Goal: Task Accomplishment & Management: Use online tool/utility

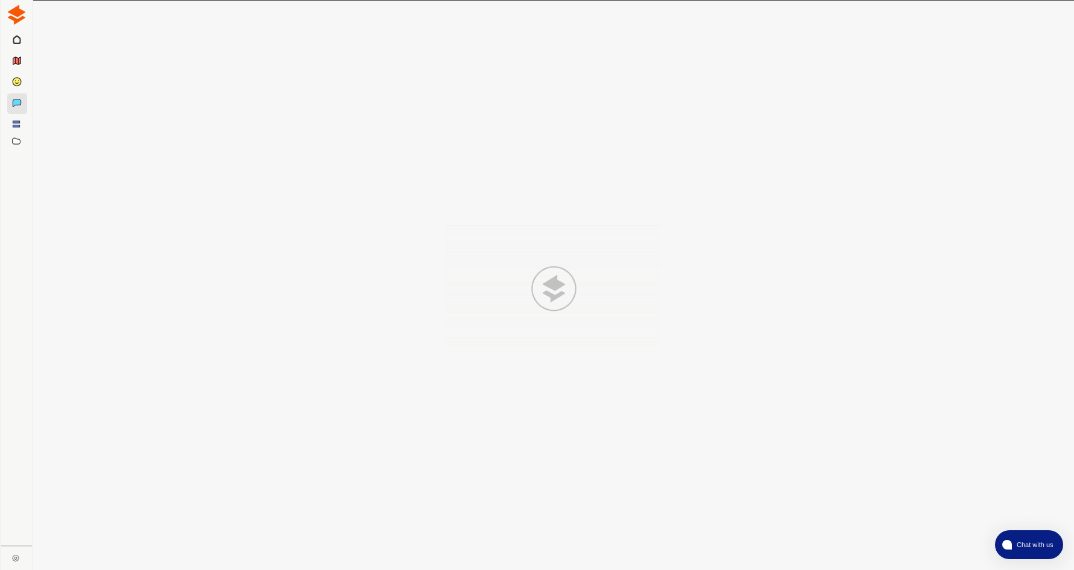
click at [1046, 401] on div at bounding box center [553, 286] width 1040 height 570
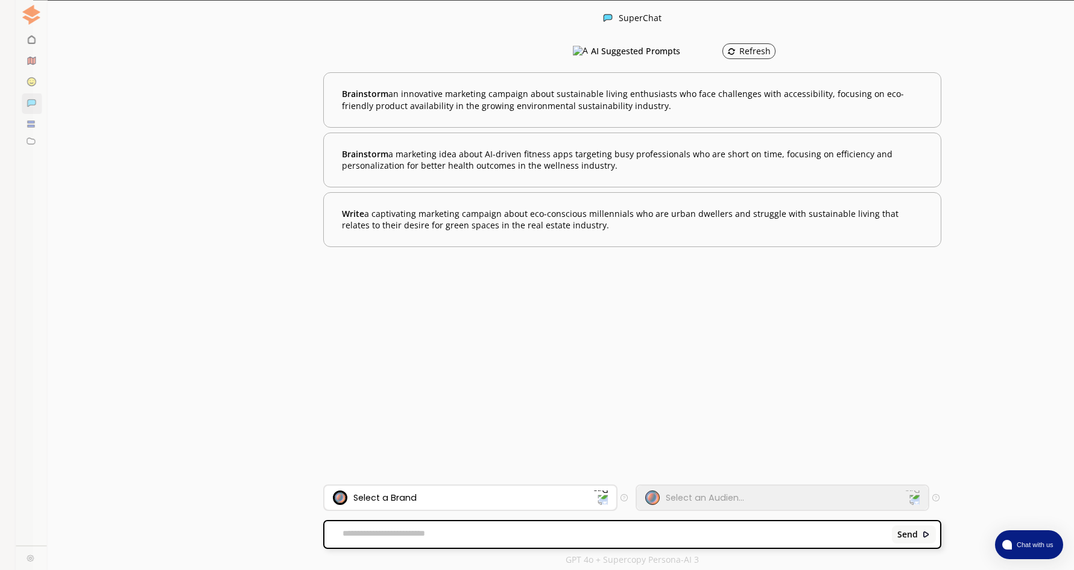
click at [523, 498] on div "Select a Brand" at bounding box center [463, 498] width 260 height 14
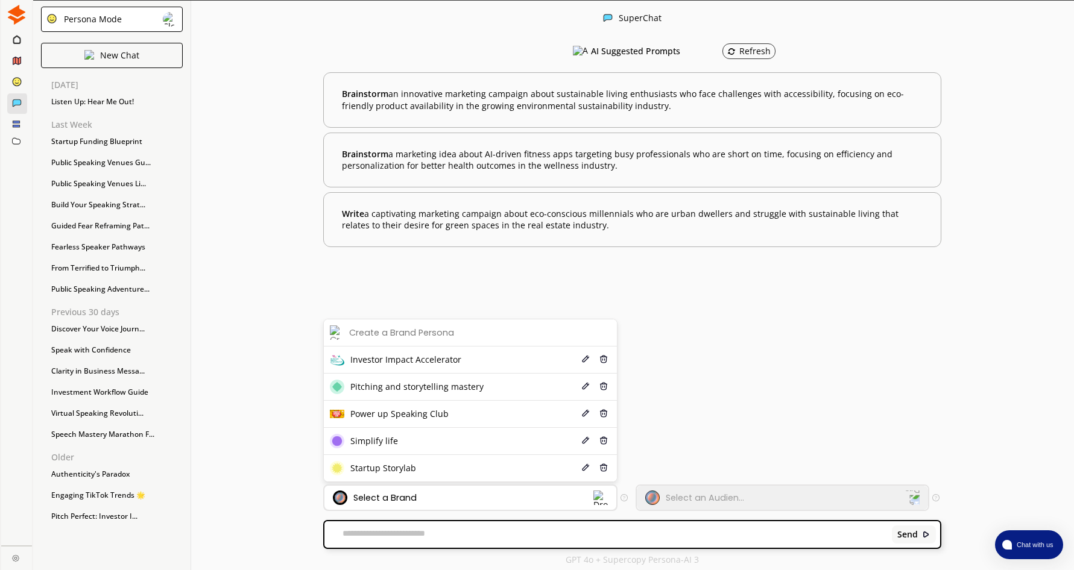
scroll to position [2, 0]
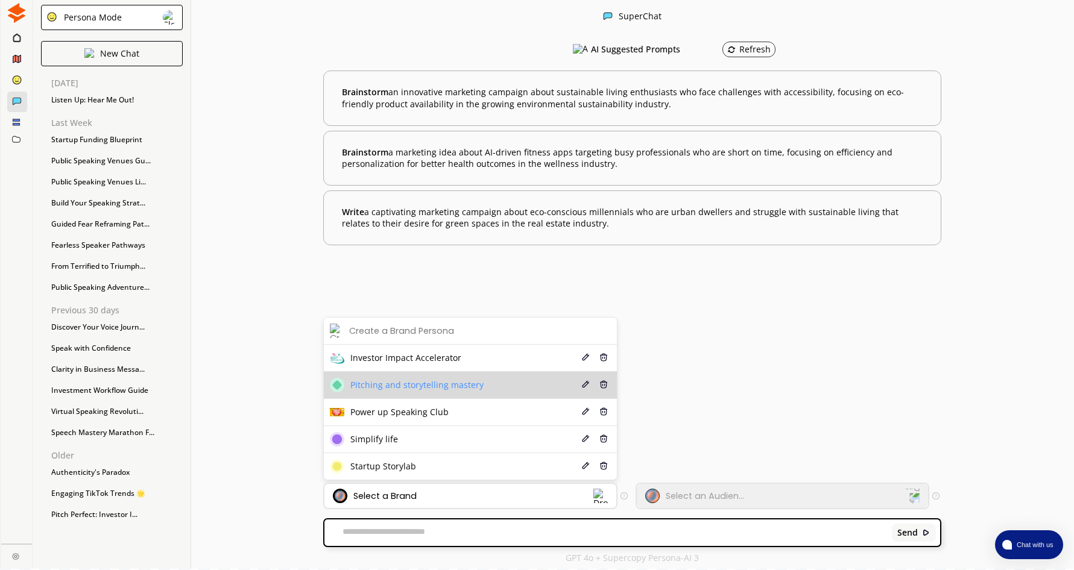
click at [507, 380] on li "Pitching and storytelling mastery Edit Delete" at bounding box center [470, 385] width 293 height 27
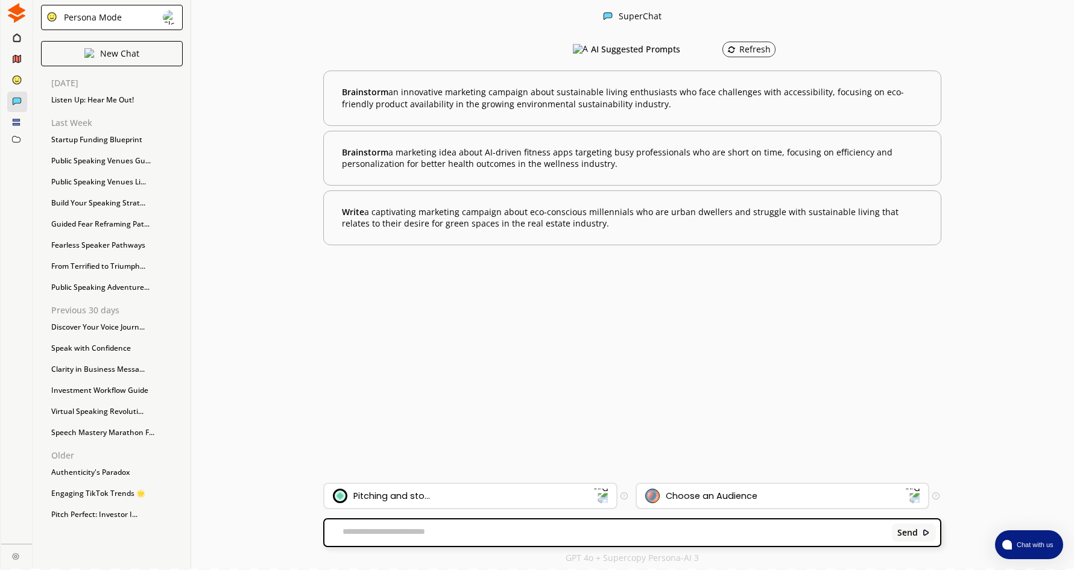
click at [743, 498] on div "Choose an Audience" at bounding box center [711, 496] width 92 height 10
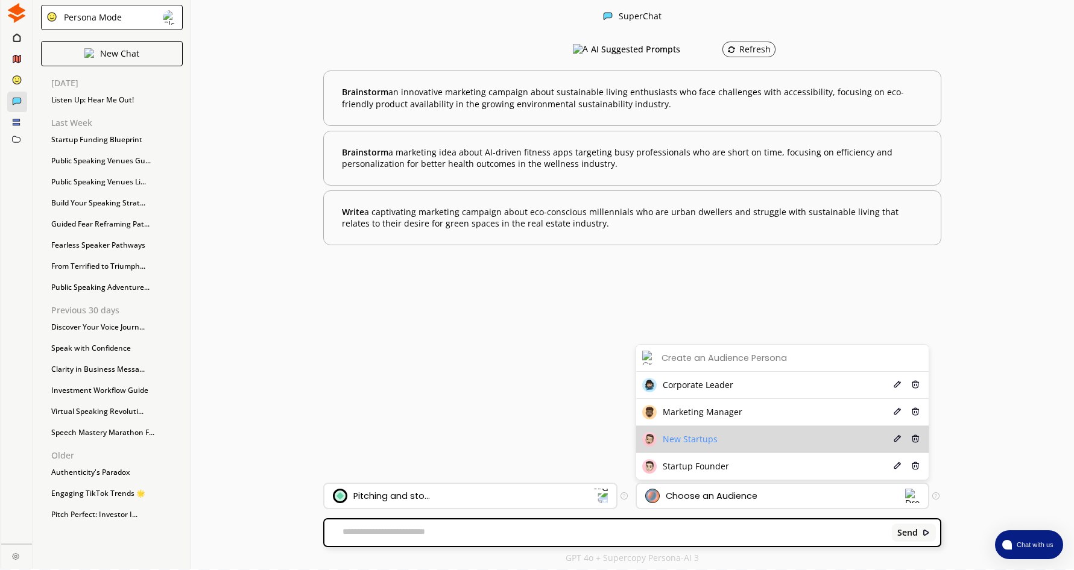
scroll to position [0, 0]
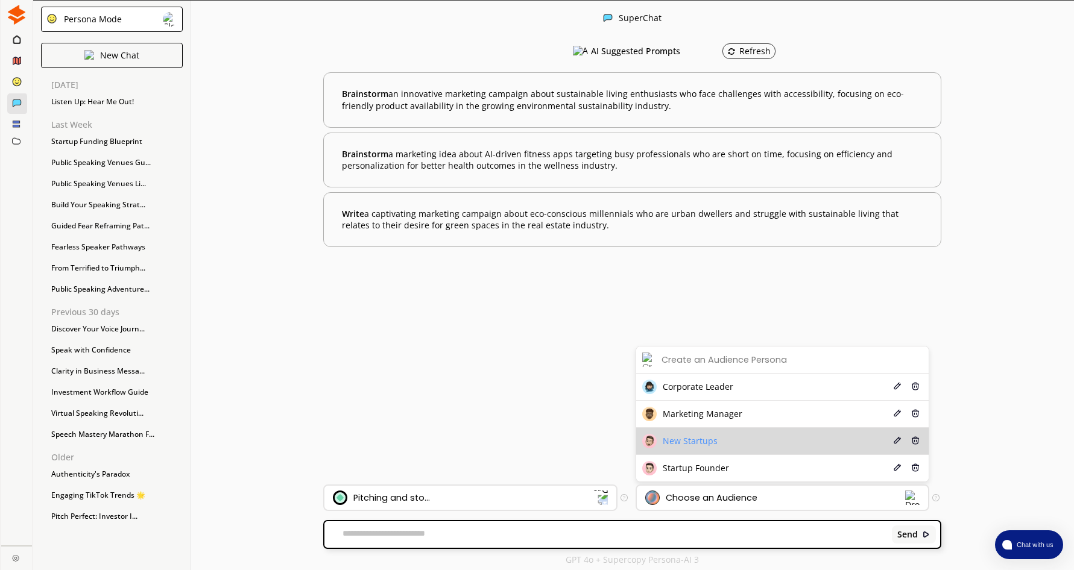
click at [706, 447] on div "New Startups" at bounding box center [679, 441] width 75 height 14
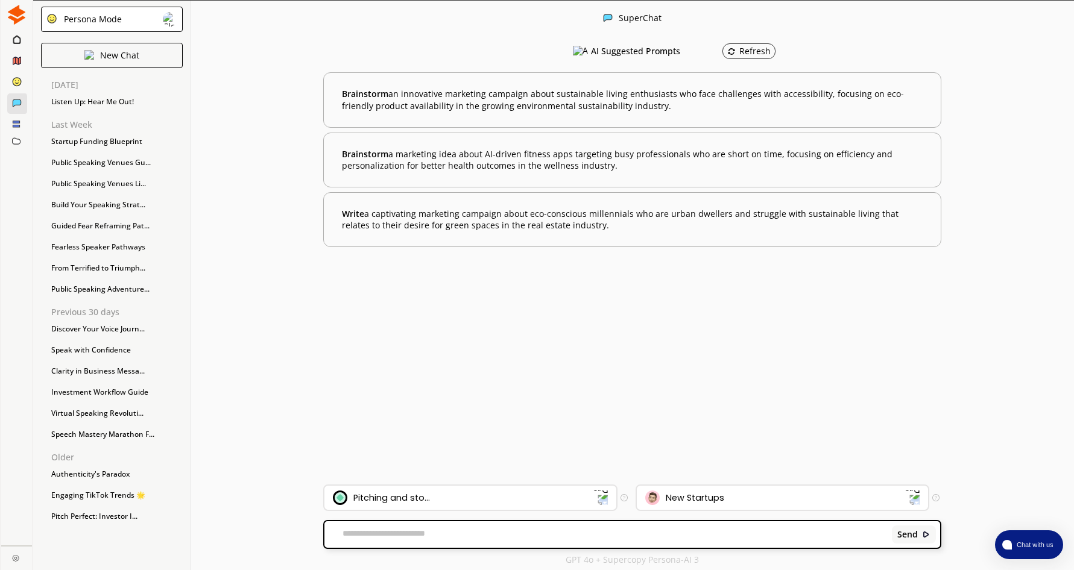
click at [447, 527] on div "Send" at bounding box center [631, 534] width 615 height 27
click at [450, 541] on div "Send" at bounding box center [631, 534] width 615 height 27
click at [447, 535] on textarea at bounding box center [605, 535] width 563 height 12
type textarea "**********"
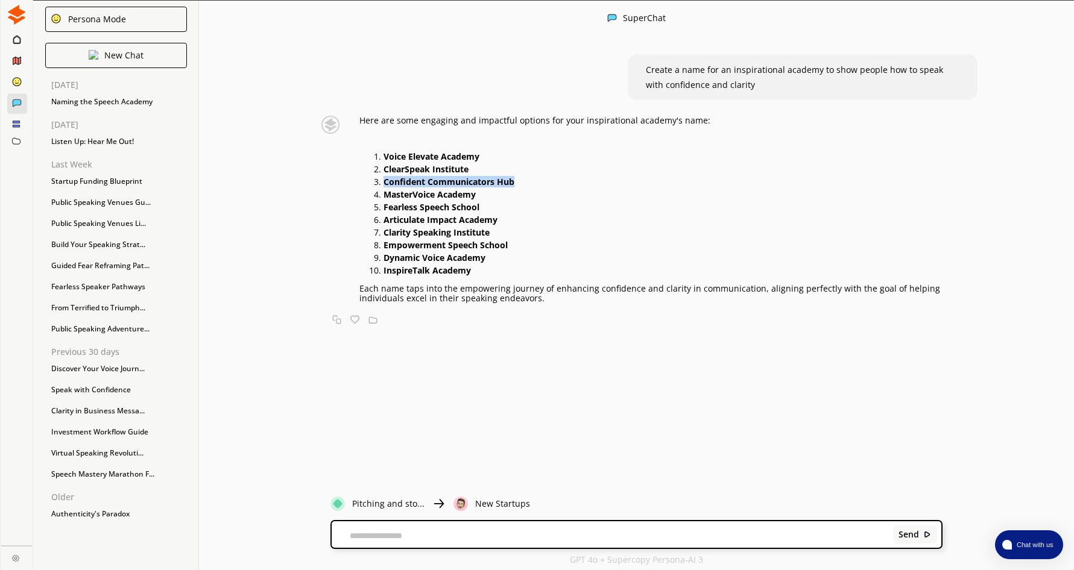
drag, startPoint x: 386, startPoint y: 181, endPoint x: 530, endPoint y: 182, distance: 144.1
click at [530, 182] on p "Confident Communicators Hub" at bounding box center [662, 182] width 559 height 10
drag, startPoint x: 530, startPoint y: 182, endPoint x: 494, endPoint y: 181, distance: 35.6
copy strong "Confident Communicators Hub"
click at [401, 530] on div "Send" at bounding box center [637, 534] width 610 height 27
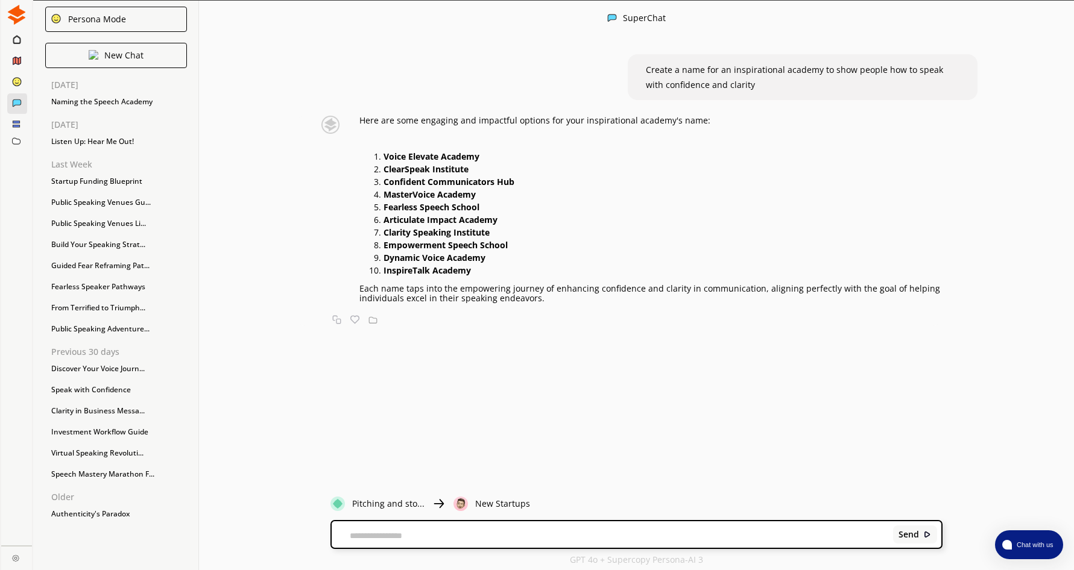
click at [399, 535] on textarea at bounding box center [611, 536] width 558 height 10
type textarea "**********"
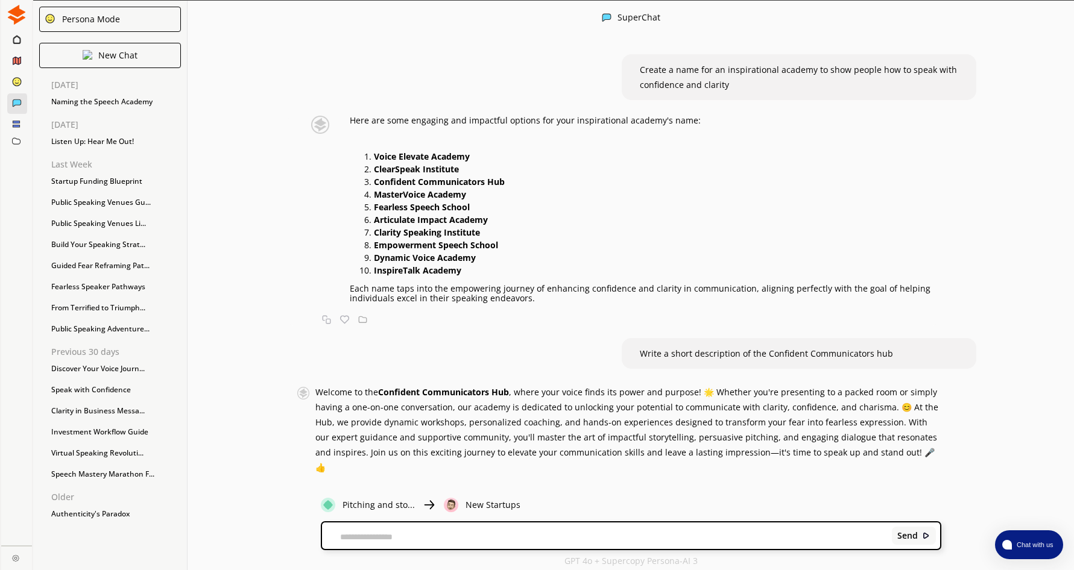
scroll to position [2, 0]
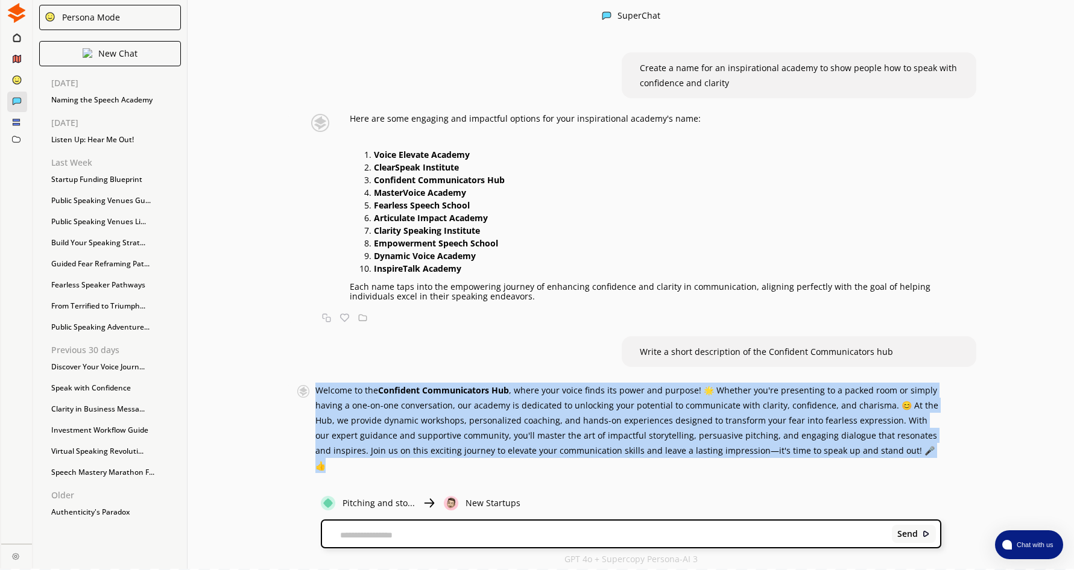
drag, startPoint x: 321, startPoint y: 388, endPoint x: 926, endPoint y: 444, distance: 608.3
click at [926, 444] on p "Welcome to the Confident Communicators Hub , where your voice finds its power a…" at bounding box center [628, 428] width 626 height 90
copy span "Welcome to the Confident Communicators Hub , where your voice finds its power a…"
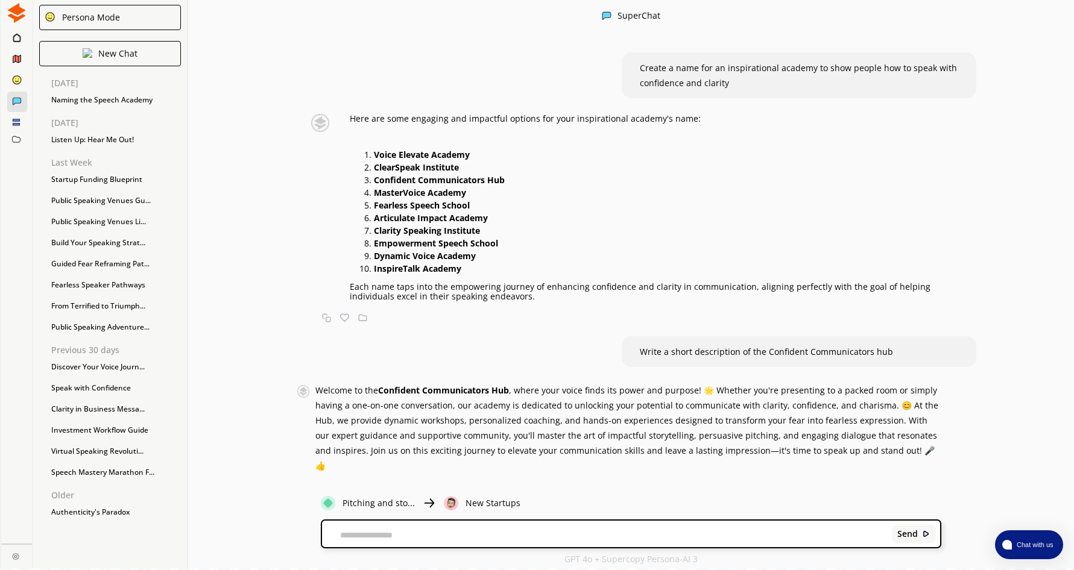
click at [20, 13] on img at bounding box center [17, 13] width 20 height 20
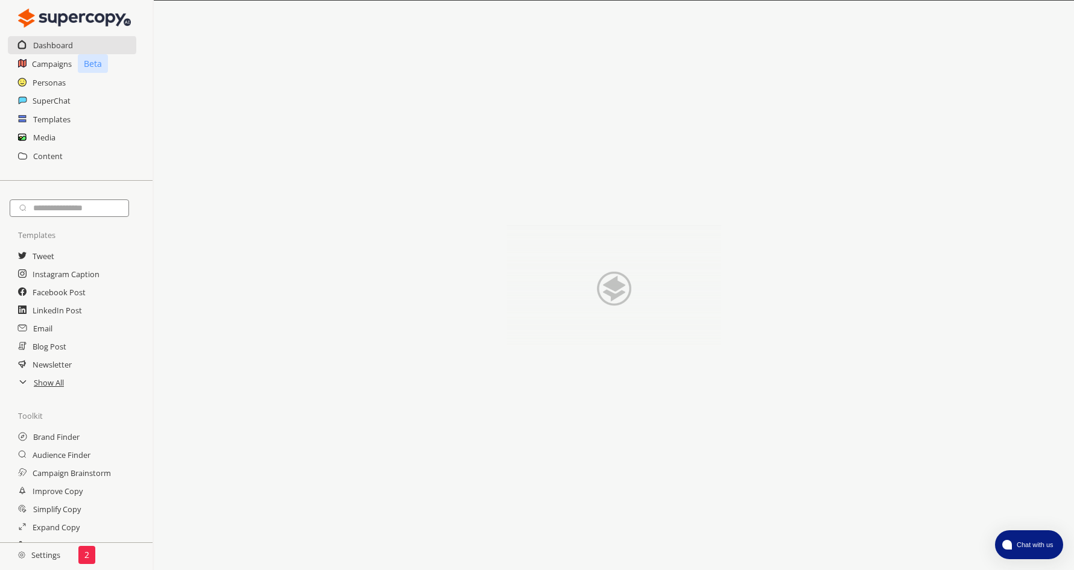
click at [55, 138] on div "Media" at bounding box center [76, 137] width 153 height 18
click at [36, 139] on h2 "Media" at bounding box center [44, 137] width 23 height 18
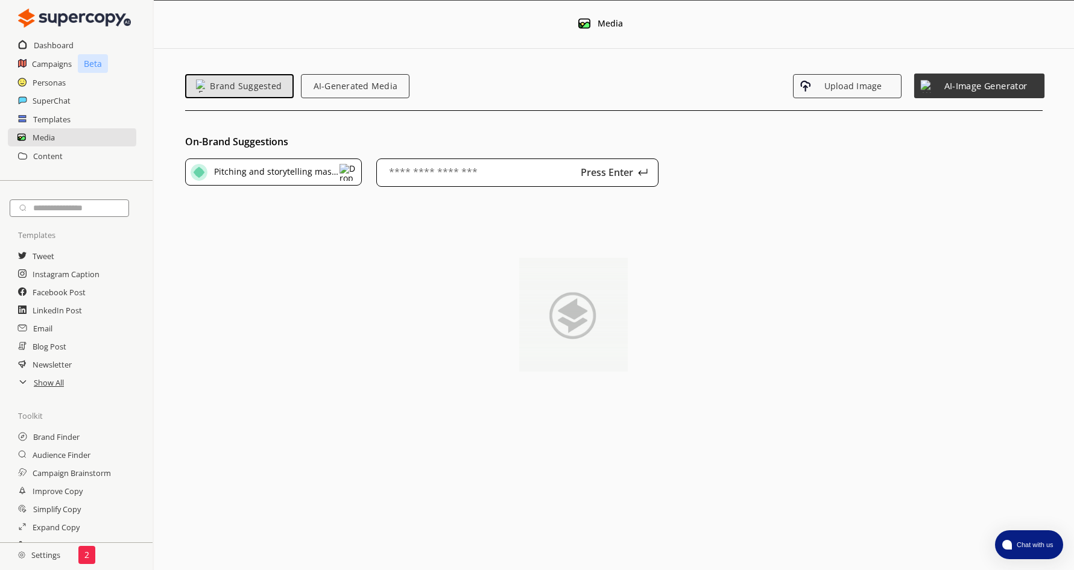
click at [975, 83] on span "AI-Image Generator" at bounding box center [984, 86] width 105 height 10
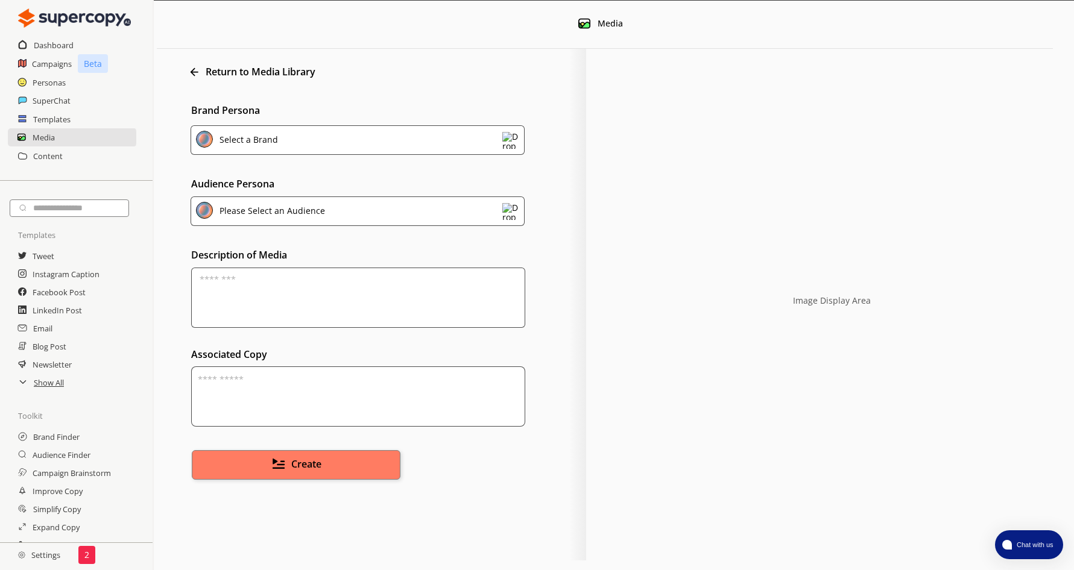
click at [266, 133] on div "Select a Brand" at bounding box center [246, 142] width 63 height 20
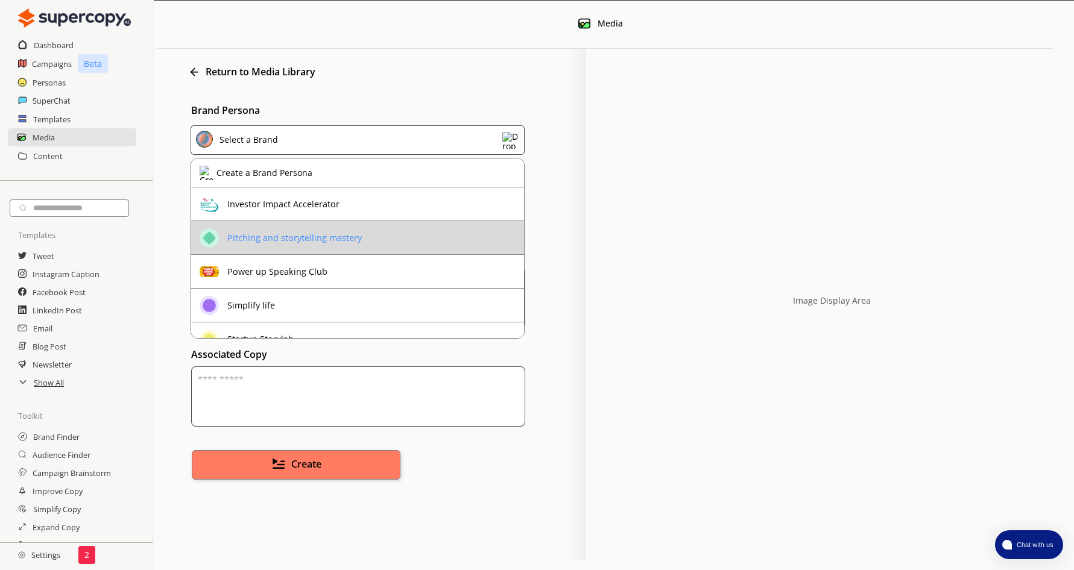
click at [294, 236] on div "Pitching and storytelling mastery" at bounding box center [294, 238] width 134 height 10
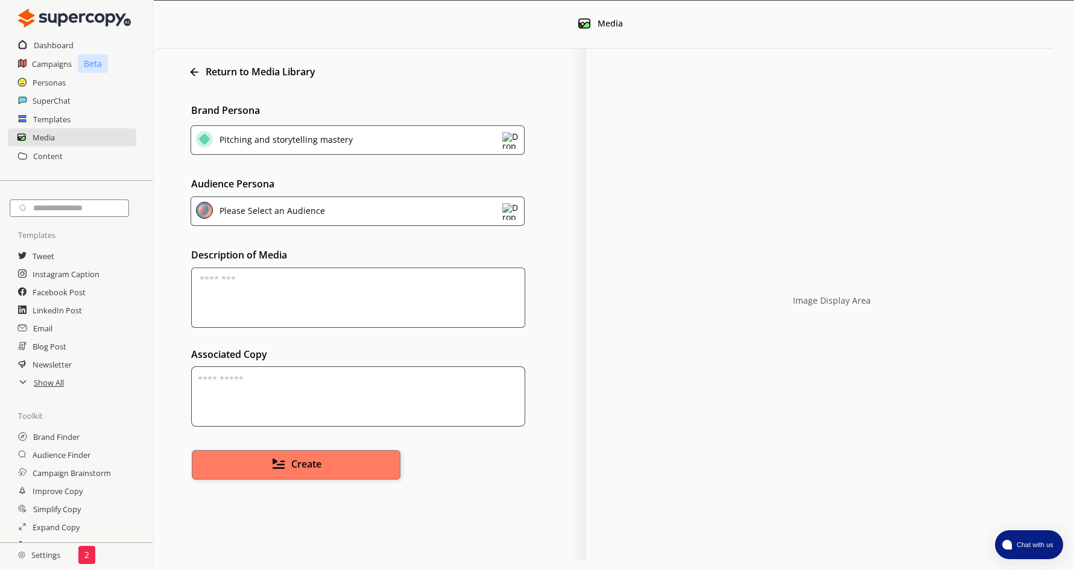
click at [264, 212] on div "Please Select an Audience" at bounding box center [270, 213] width 110 height 20
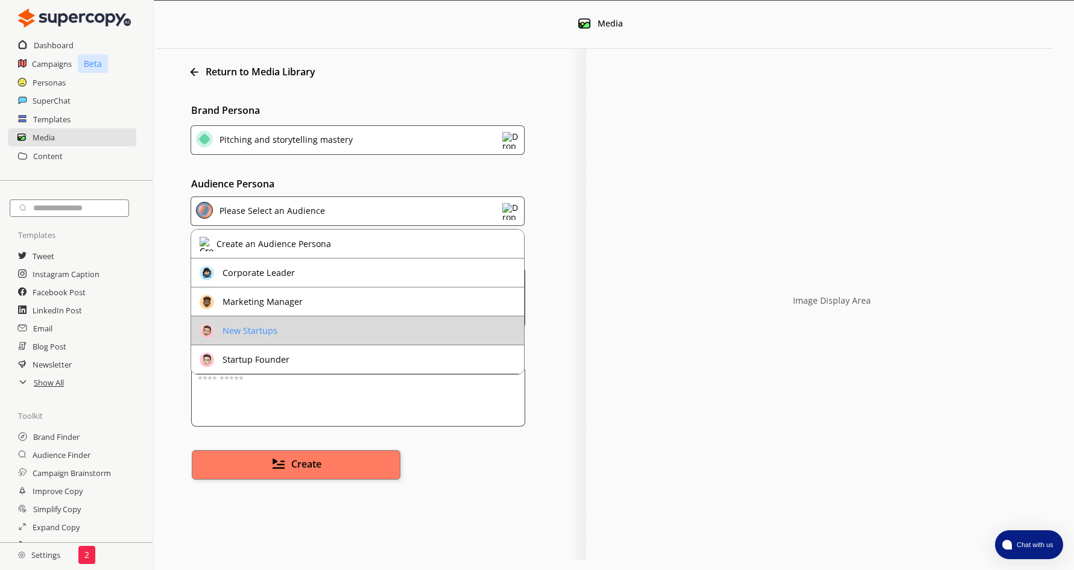
click at [273, 329] on div "New Startups" at bounding box center [249, 331] width 55 height 10
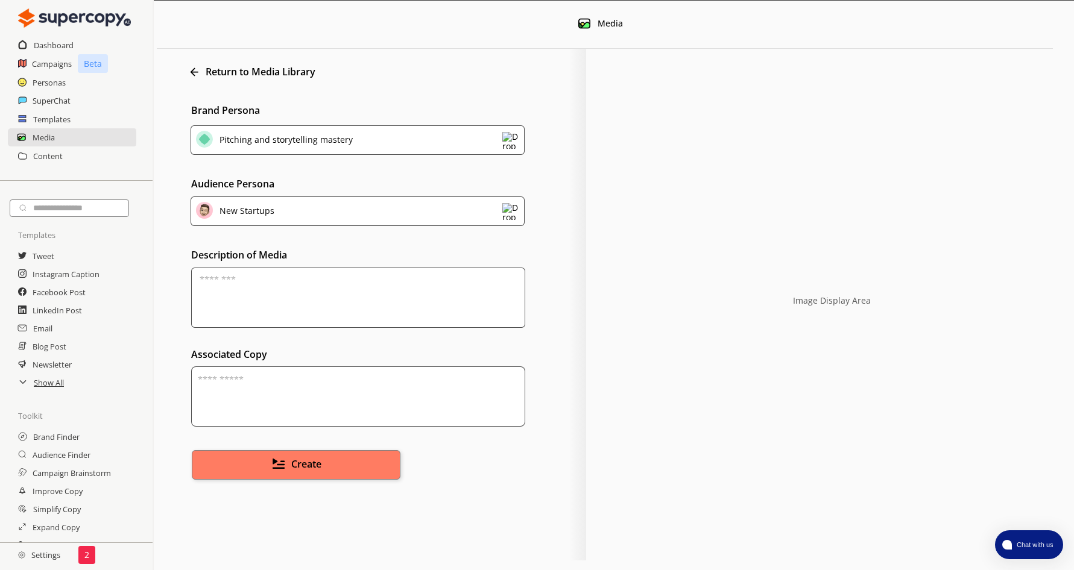
click at [234, 286] on textarea at bounding box center [358, 298] width 334 height 60
type textarea "**********"
click at [294, 469] on span "Create" at bounding box center [306, 464] width 31 height 14
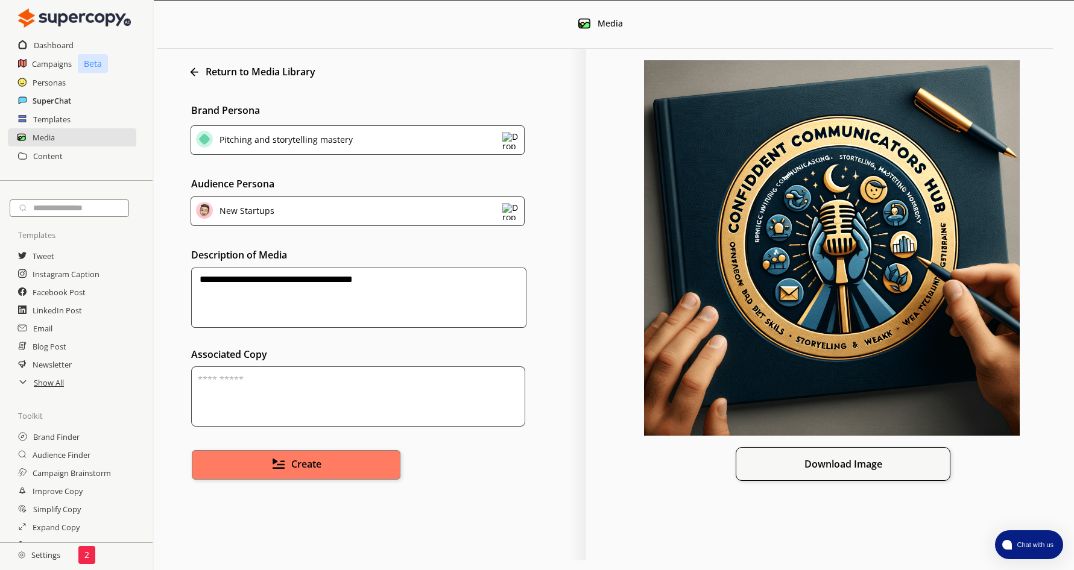
click at [55, 105] on h2 "SuperChat" at bounding box center [52, 101] width 39 height 18
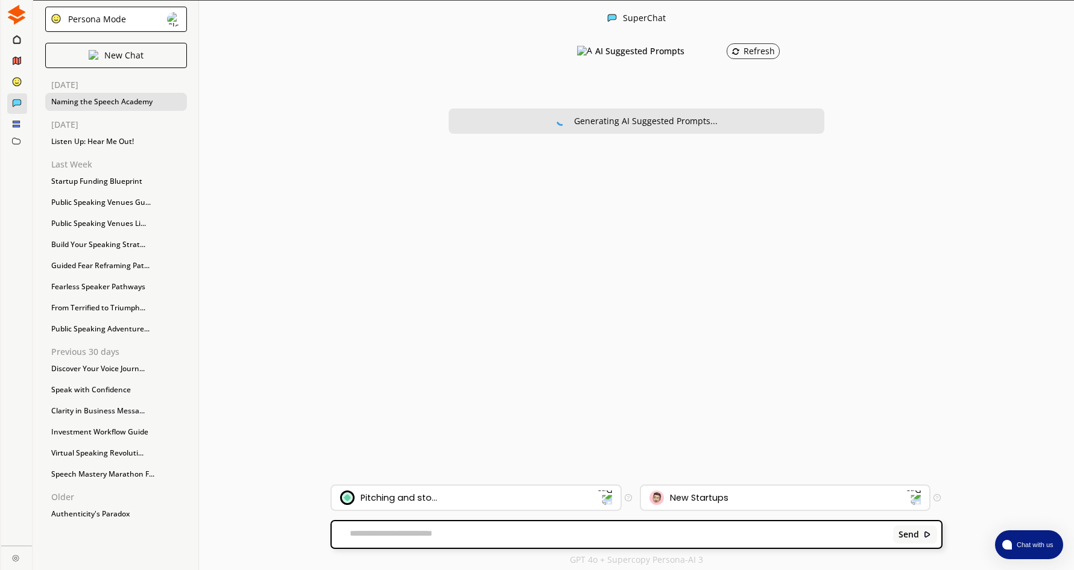
click at [117, 102] on div "Naming the Speech Academy" at bounding box center [116, 102] width 142 height 18
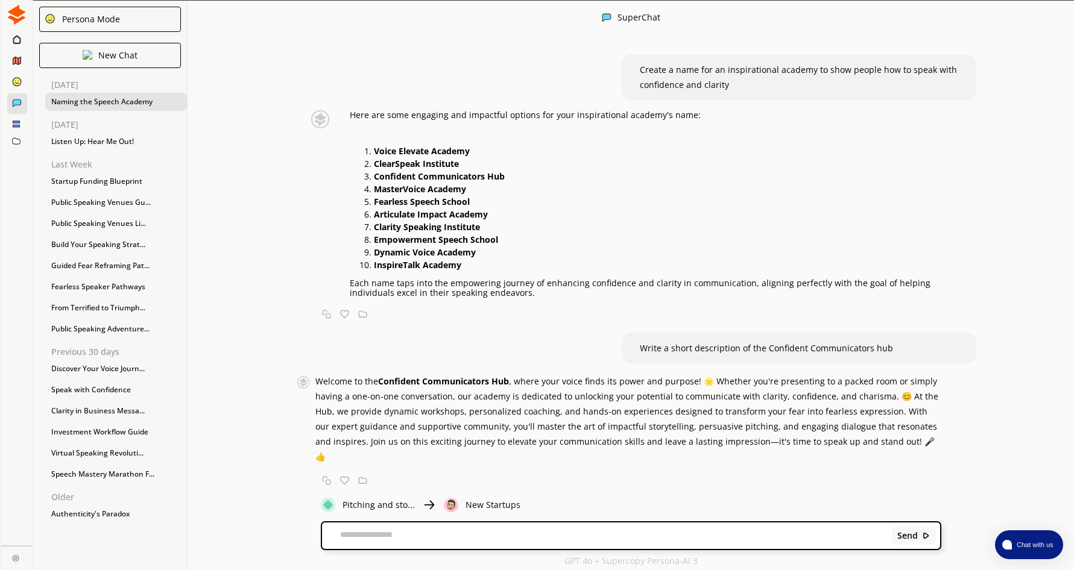
scroll to position [2, 0]
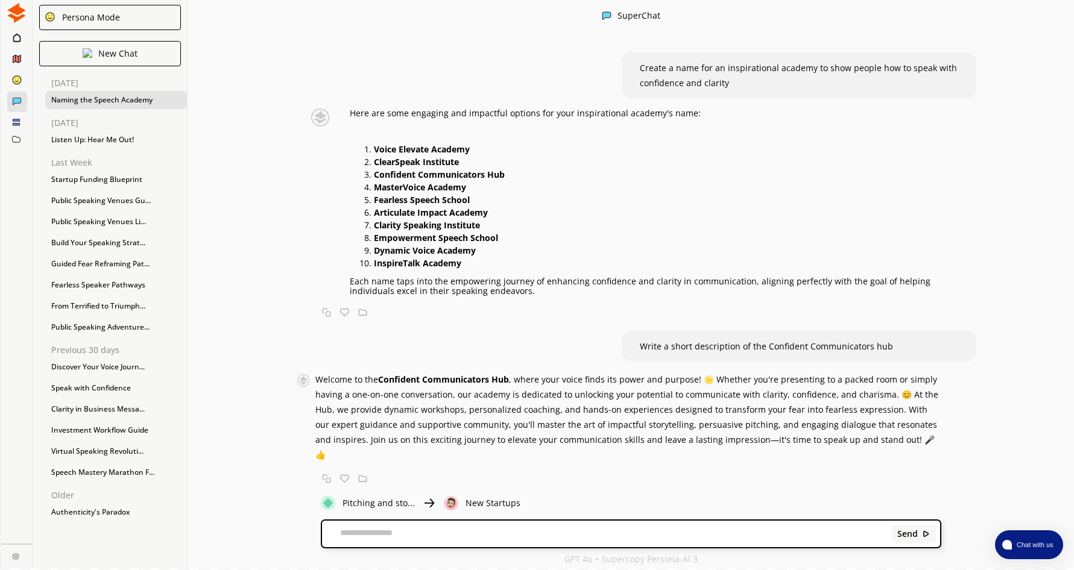
click at [397, 534] on textarea at bounding box center [604, 534] width 565 height 12
type textarea "**********"
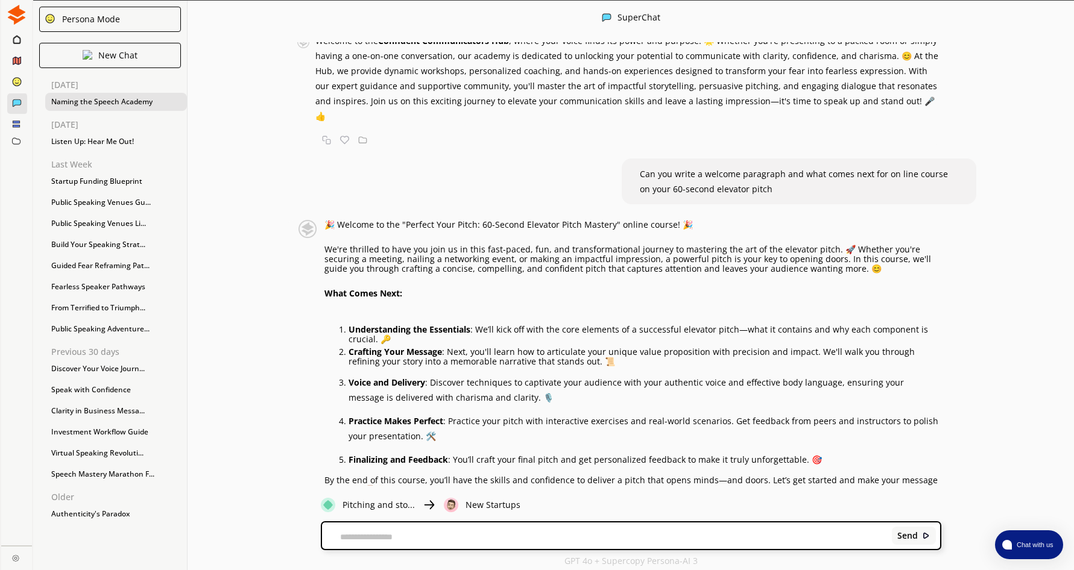
scroll to position [357, 0]
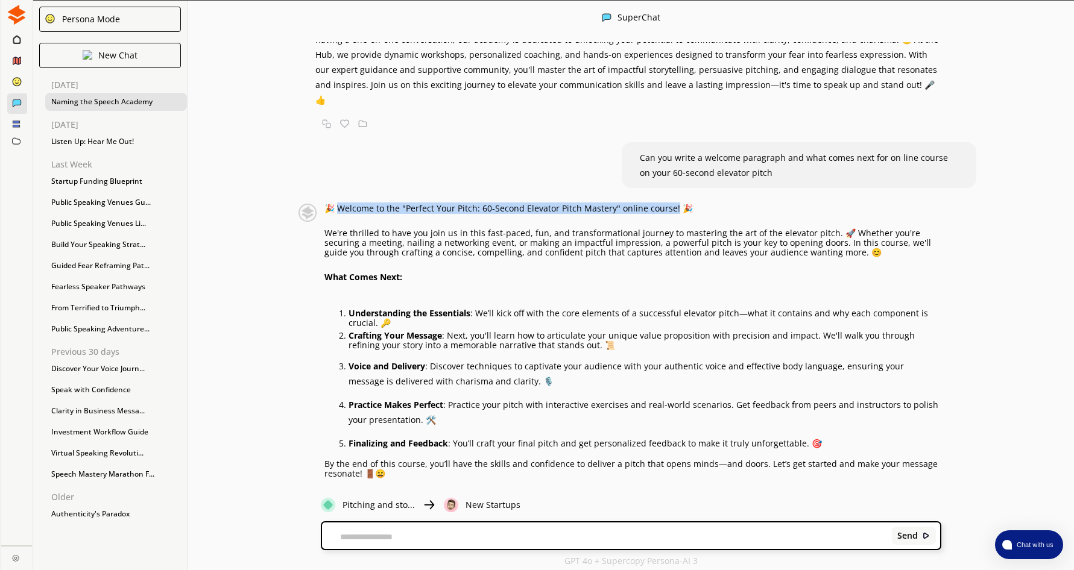
drag, startPoint x: 341, startPoint y: 192, endPoint x: 674, endPoint y: 190, distance: 333.3
click at [674, 204] on p "🎉 Welcome to the "Perfect Your Pitch: 60-Second Elevator Pitch Mastery" online …" at bounding box center [632, 209] width 617 height 10
drag, startPoint x: 674, startPoint y: 190, endPoint x: 638, endPoint y: 190, distance: 36.8
copy p "elcome to the "Perfect Your Pitch: 60-Second Elevator Pitch Mastery" online cou…"
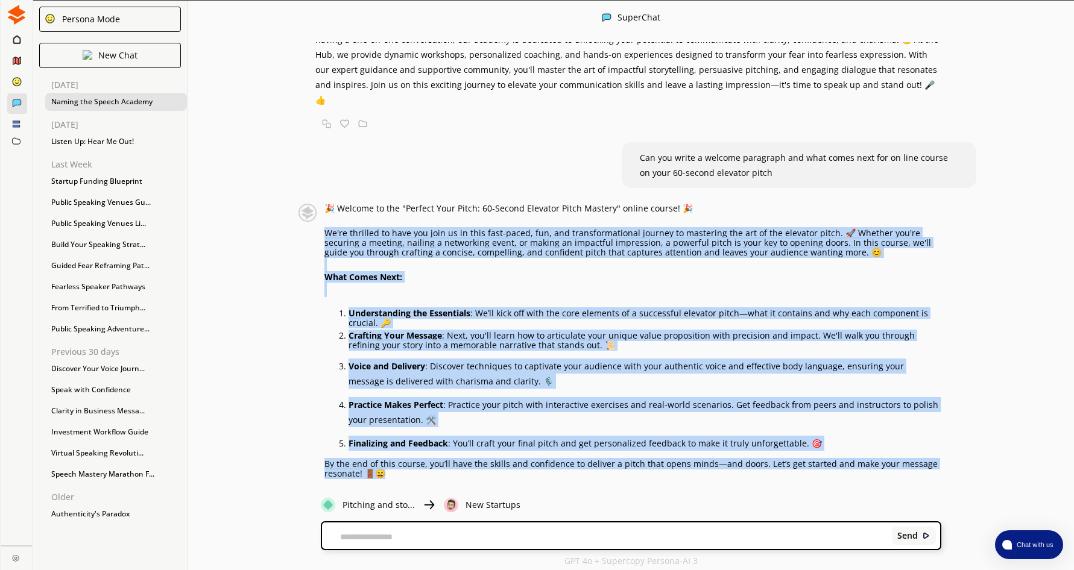
drag, startPoint x: 329, startPoint y: 218, endPoint x: 821, endPoint y: 467, distance: 551.3
click at [821, 467] on div "🎉 Welcome to the "Perfect Your Pitch: 60-Second Elevator Pitch Mastery" online …" at bounding box center [613, 353] width 656 height 298
copy div "We're thrilled to have you join us in this fast-paced, fun, and transformationa…"
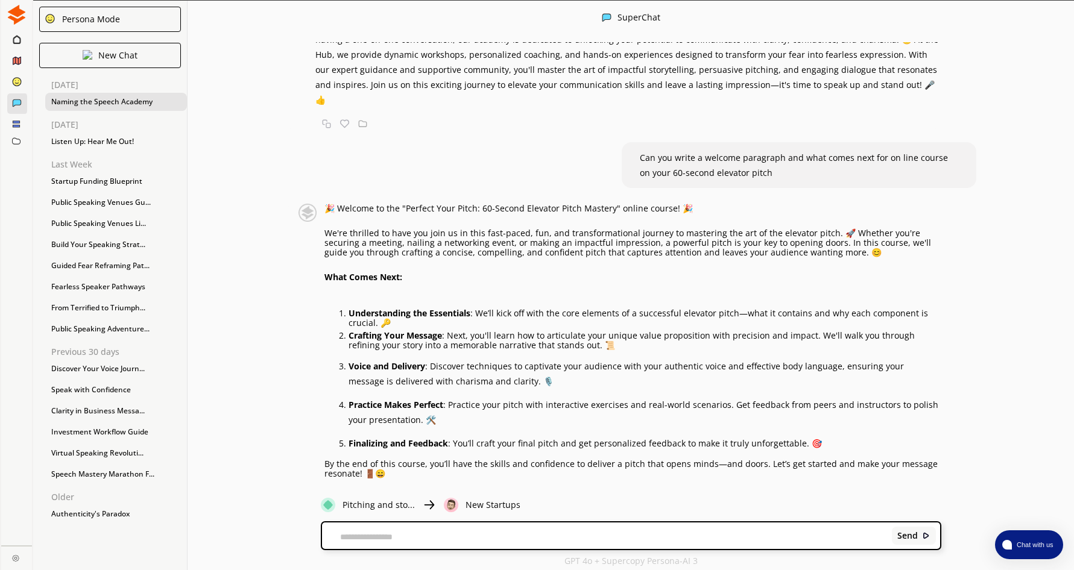
click at [394, 534] on textarea at bounding box center [604, 537] width 565 height 10
type textarea "**********"
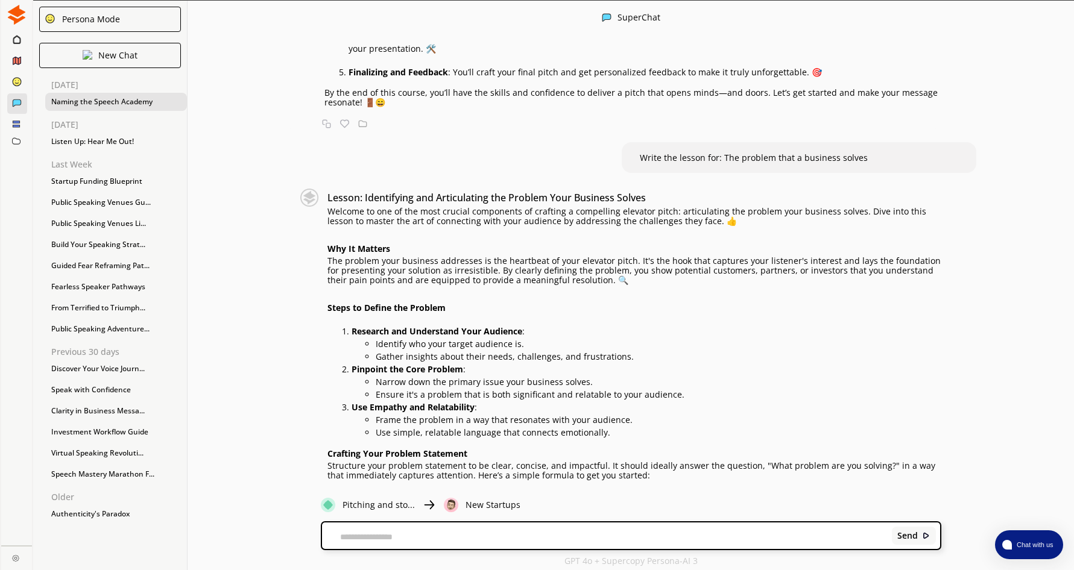
scroll to position [730, 0]
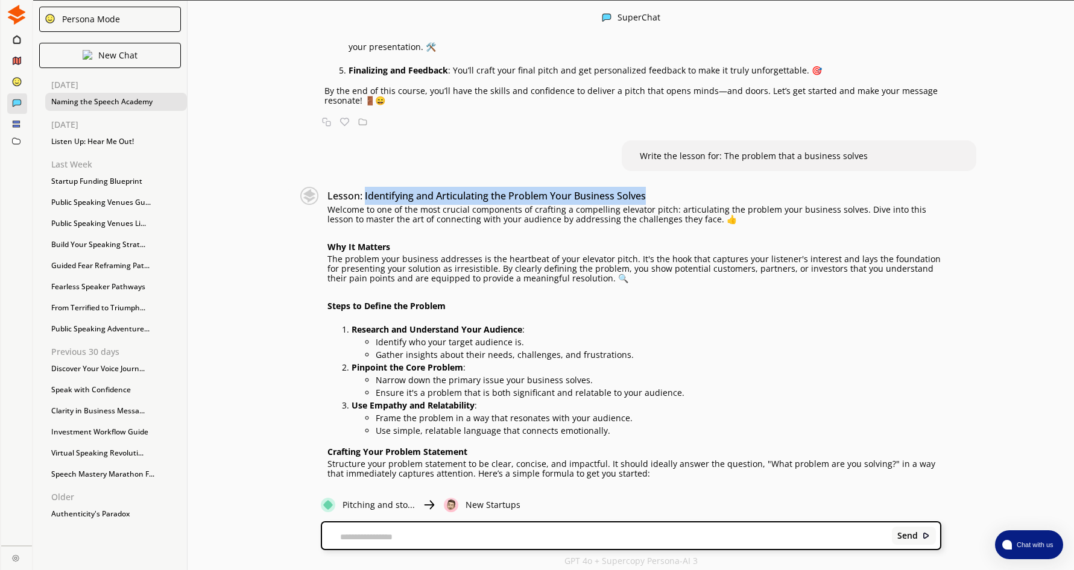
drag, startPoint x: 369, startPoint y: 180, endPoint x: 660, endPoint y: 177, distance: 290.6
click at [660, 187] on h3 "Lesson: Identifying and Articulating the Problem Your Business Solves" at bounding box center [634, 196] width 614 height 18
drag, startPoint x: 660, startPoint y: 177, endPoint x: 641, endPoint y: 179, distance: 18.8
copy h3 "Identifying and Articulating the Problem Your Business Solves"
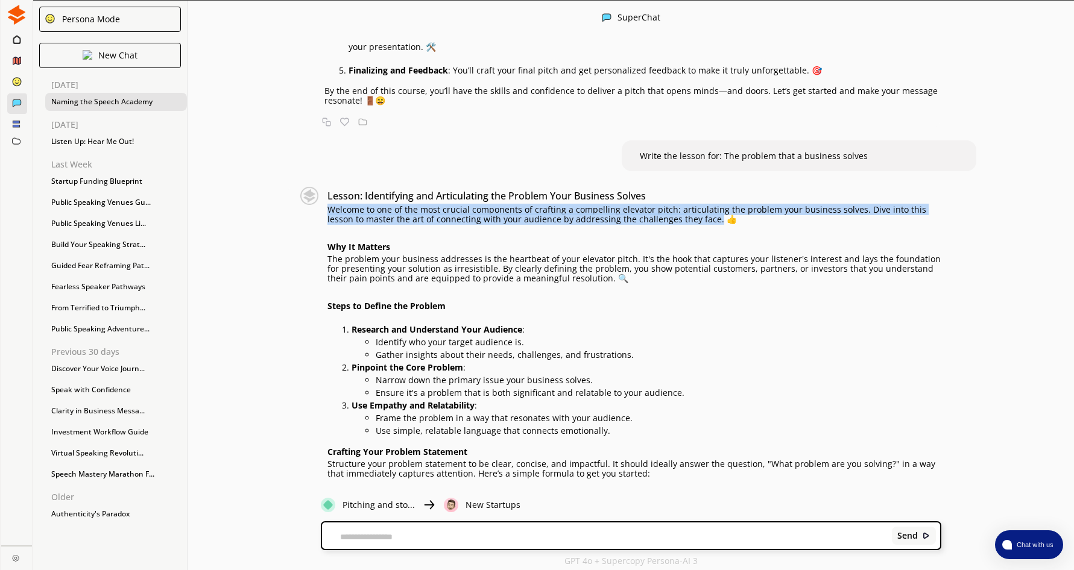
drag, startPoint x: 332, startPoint y: 194, endPoint x: 714, endPoint y: 207, distance: 383.0
click at [714, 207] on p "Welcome to one of the most crucial components of crafting a compelling elevator…" at bounding box center [634, 214] width 614 height 19
drag, startPoint x: 714, startPoint y: 207, endPoint x: 683, endPoint y: 203, distance: 31.6
copy p "Welcome to one of the most crucial components of crafting a compelling elevator…"
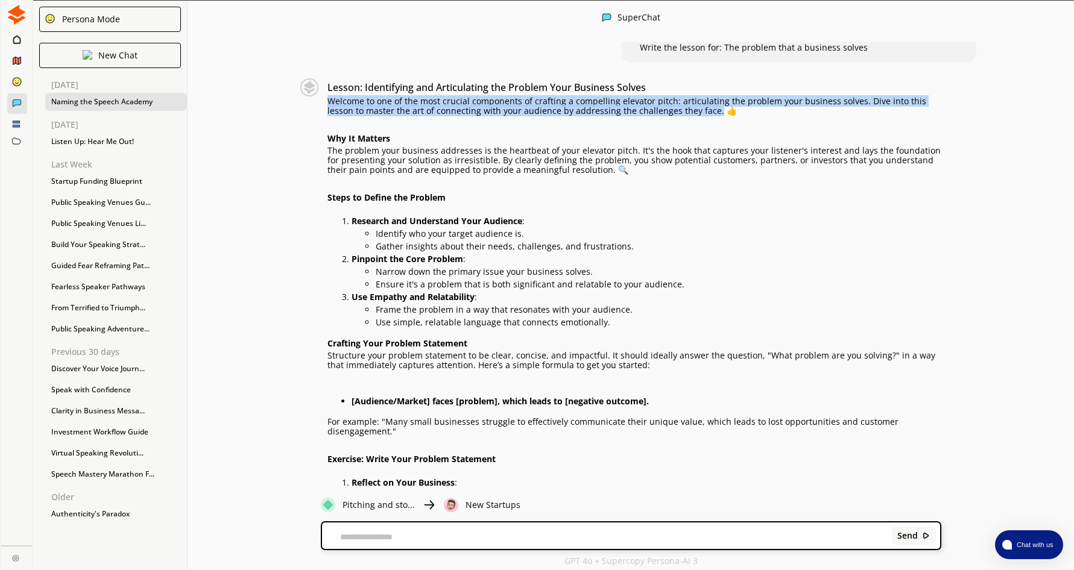
scroll to position [851, 0]
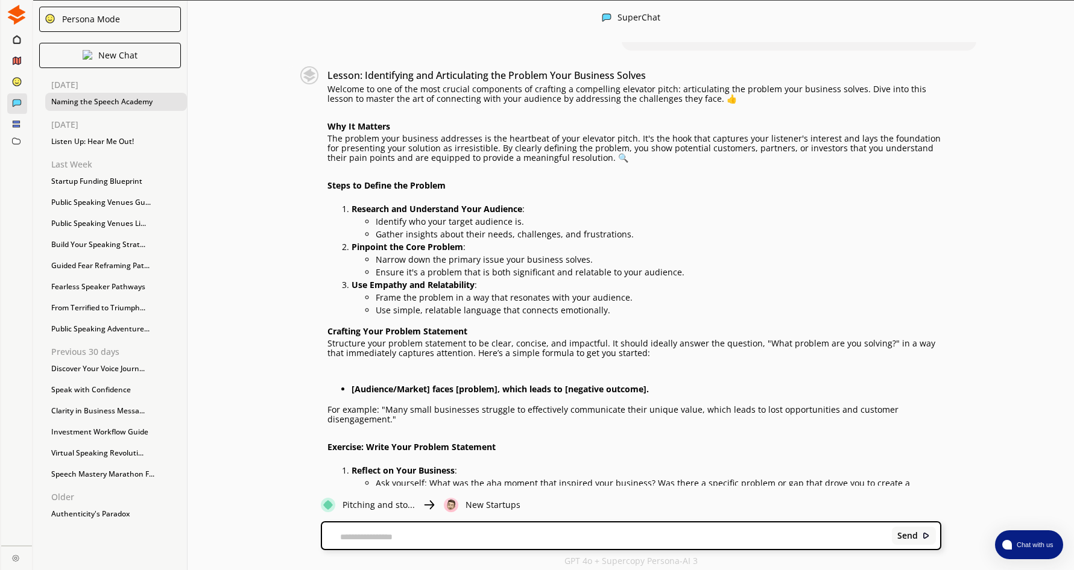
click at [333, 119] on h4 "Why It Matters" at bounding box center [634, 126] width 614 height 15
click at [332, 178] on h4 "Steps to Define the Problem" at bounding box center [634, 185] width 614 height 15
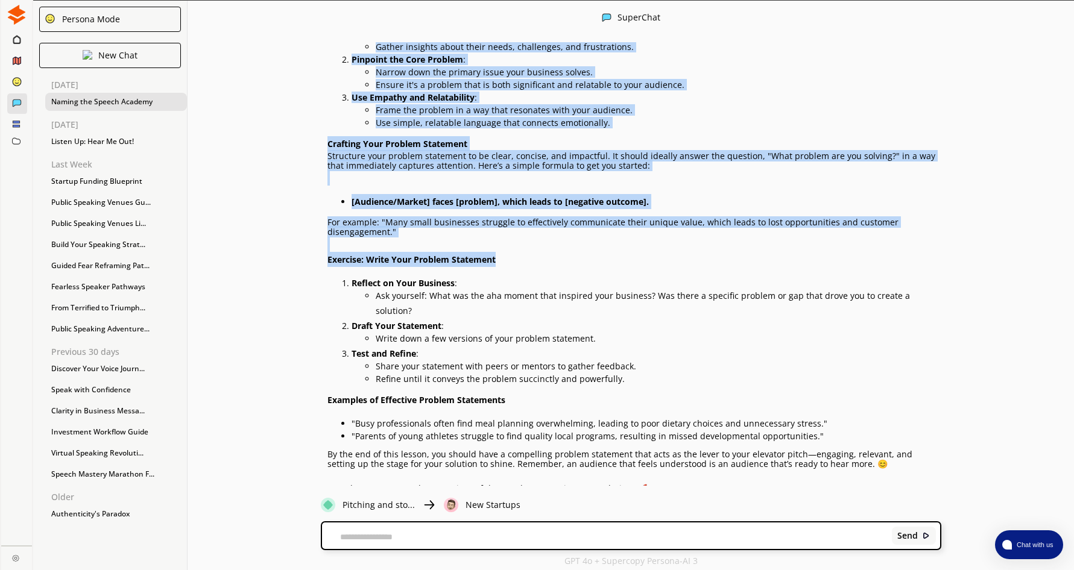
scroll to position [2, 0]
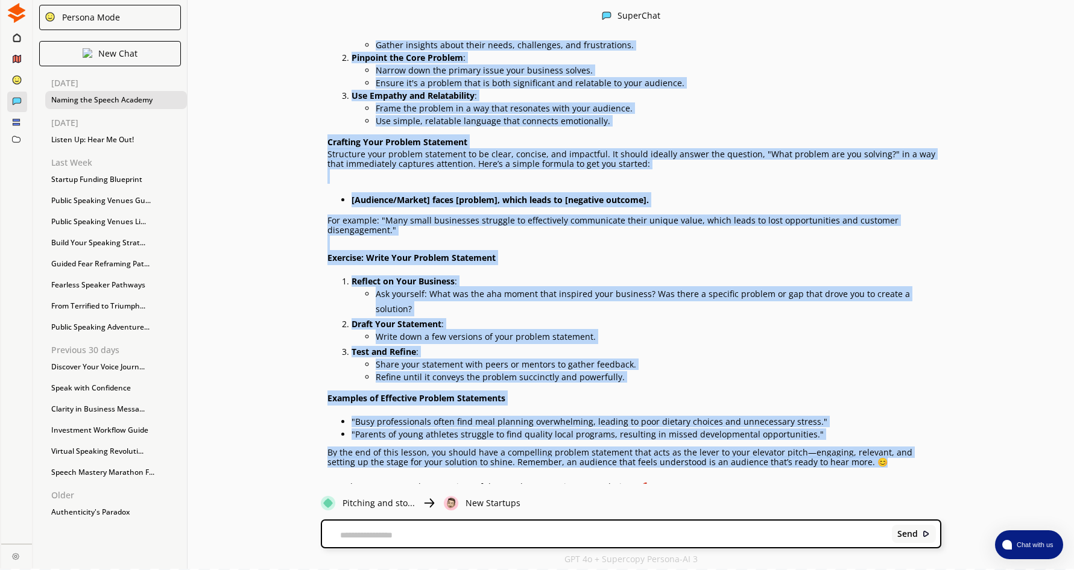
drag, startPoint x: 332, startPoint y: 110, endPoint x: 850, endPoint y: 434, distance: 611.5
click at [850, 434] on div "Lesson: Identifying and Articulating the Problem Your Business Solves Welcome t…" at bounding box center [634, 184] width 614 height 615
copy div "Why It Matters The problem your business addresses is the heartbeat of your ele…"
click at [275, 358] on div "Create a name for an inspirational academy to show people how to speak with con…" at bounding box center [630, 262] width 886 height 444
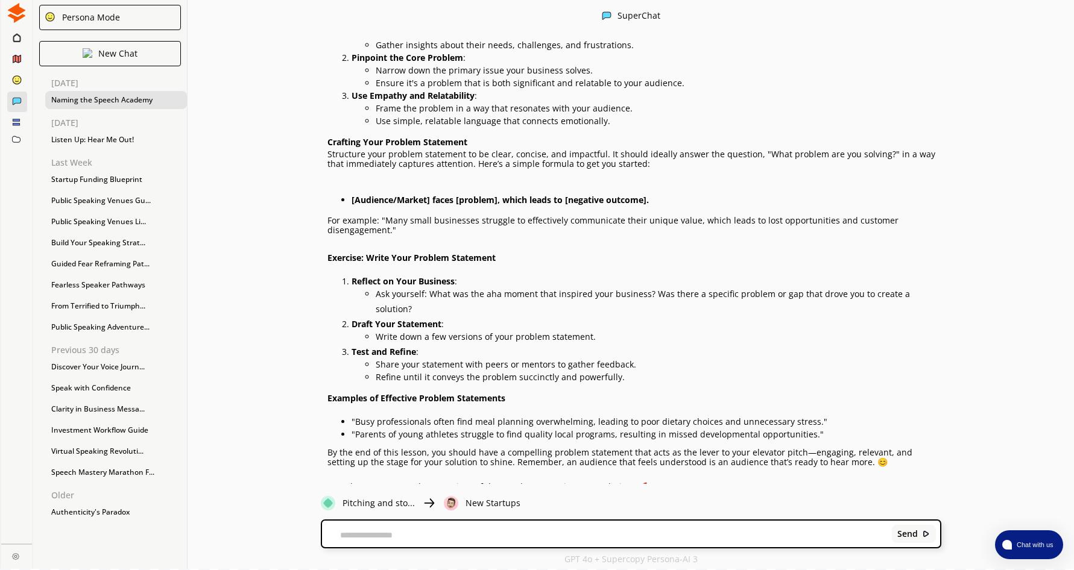
click at [390, 530] on textarea at bounding box center [604, 535] width 565 height 10
type textarea "**********"
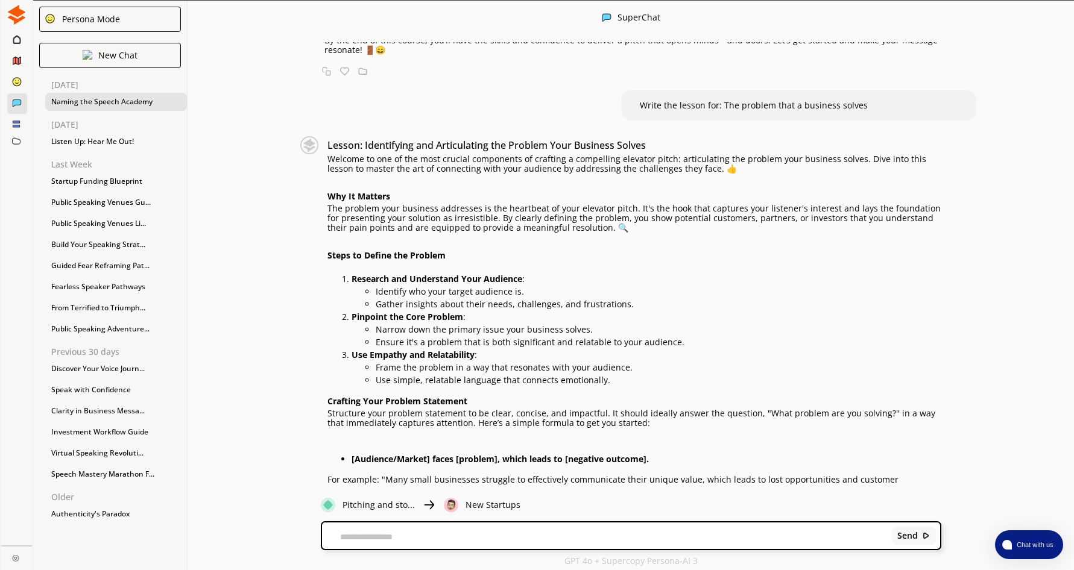
scroll to position [808, 0]
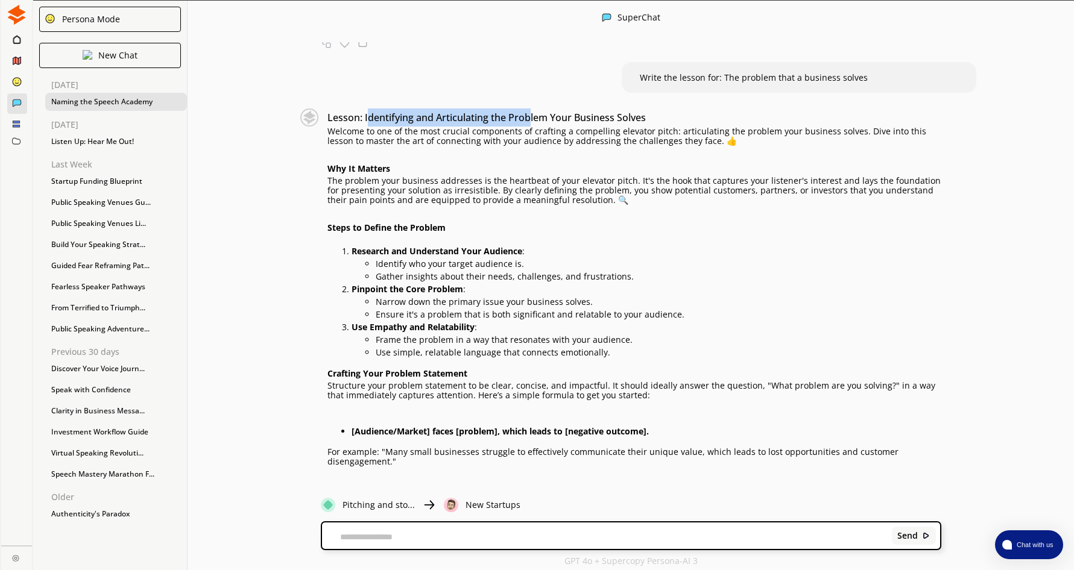
drag, startPoint x: 370, startPoint y: 101, endPoint x: 535, endPoint y: 83, distance: 165.5
click at [535, 83] on div "Create a name for an inspirational academy to show people how to speak with con…" at bounding box center [630, 264] width 886 height 444
drag, startPoint x: 535, startPoint y: 83, endPoint x: 467, endPoint y: 90, distance: 67.8
click at [476, 86] on div "Create a name for an inspirational academy to show people how to speak with con…" at bounding box center [630, 264] width 886 height 444
drag, startPoint x: 369, startPoint y: 102, endPoint x: 650, endPoint y: 93, distance: 281.0
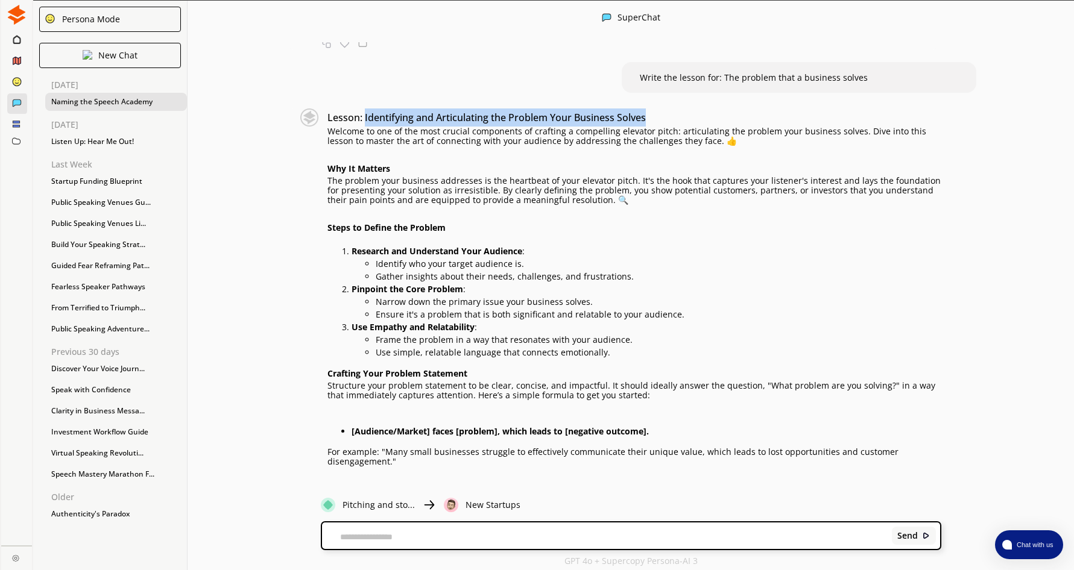
click at [650, 108] on h3 "Lesson: Identifying and Articulating the Problem Your Business Solves" at bounding box center [634, 117] width 614 height 18
drag, startPoint x: 650, startPoint y: 93, endPoint x: 633, endPoint y: 96, distance: 17.7
copy h3 "Identifying and Articulating the Problem Your Business Solves"
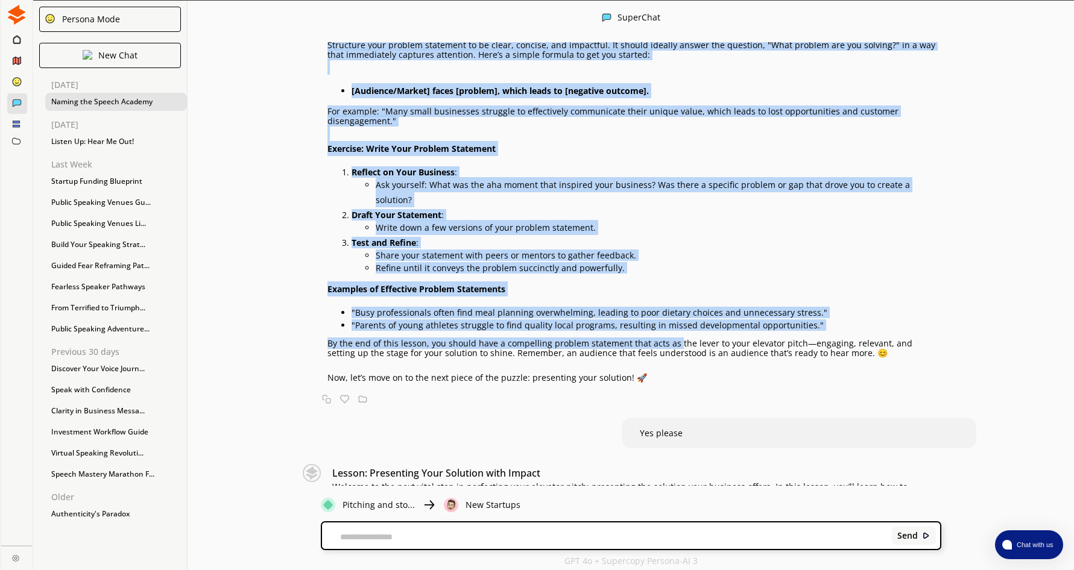
scroll to position [1170, 0]
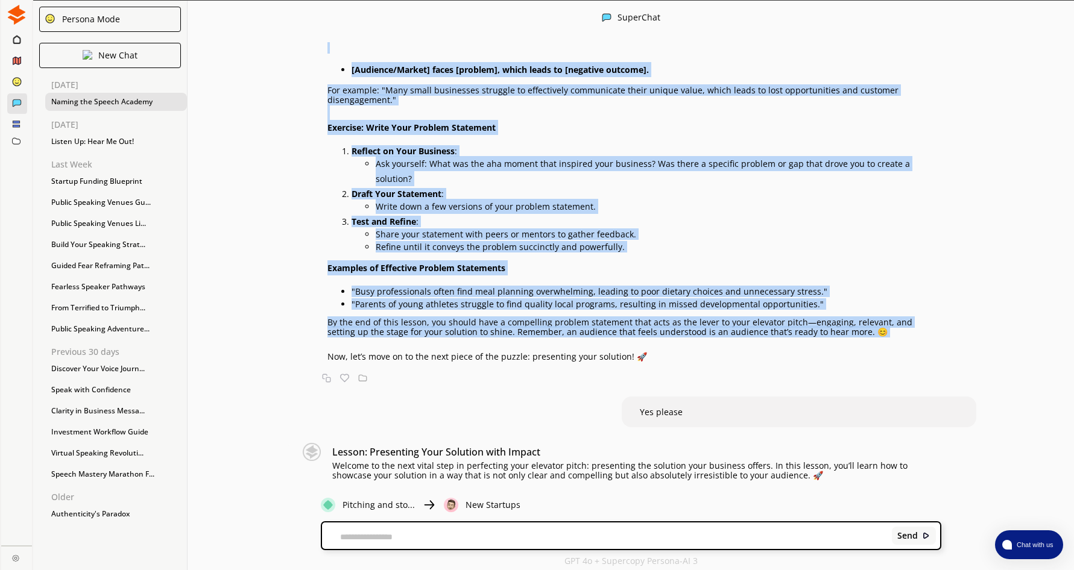
drag, startPoint x: 332, startPoint y: 115, endPoint x: 825, endPoint y: 311, distance: 530.6
click at [825, 311] on div "Lesson: Identifying and Articulating the Problem Your Business Solves Welcome t…" at bounding box center [634, 54] width 614 height 615
click at [261, 279] on div "Create a name for an inspirational academy to show people how to speak with con…" at bounding box center [630, 264] width 886 height 444
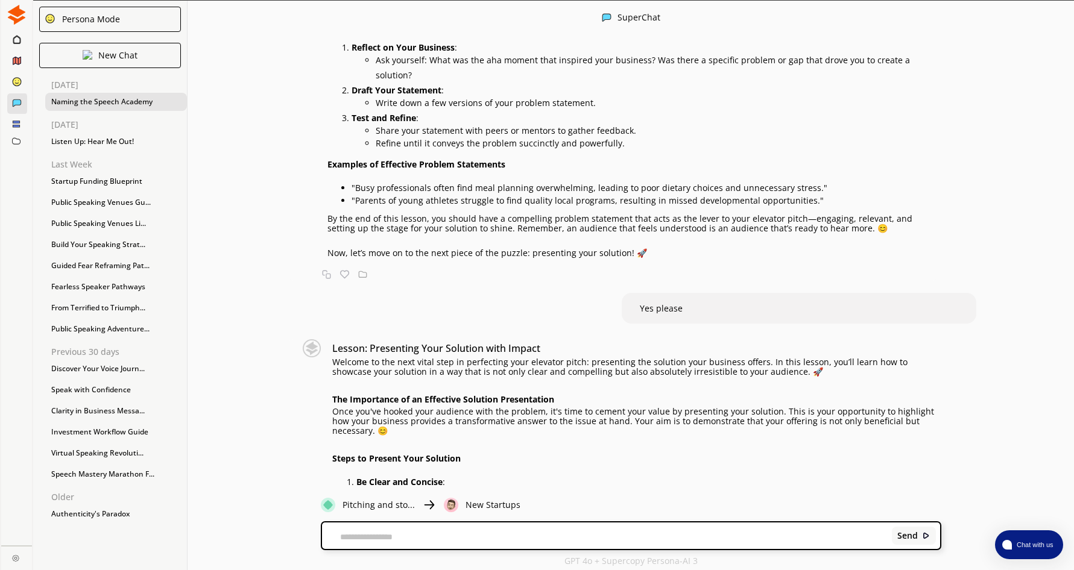
scroll to position [1411, 0]
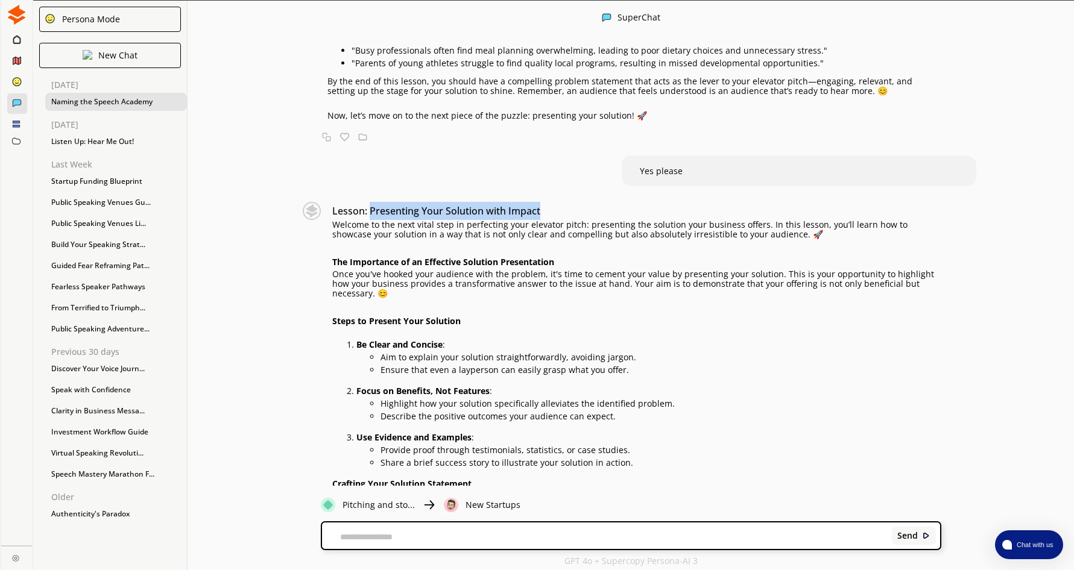
drag, startPoint x: 374, startPoint y: 179, endPoint x: 547, endPoint y: 178, distance: 173.0
click at [547, 202] on h3 "Lesson: Presenting Your Solution with Impact" at bounding box center [636, 211] width 608 height 18
drag, startPoint x: 547, startPoint y: 178, endPoint x: 506, endPoint y: 180, distance: 41.6
copy h3 "Presenting Your Solution with Impact"
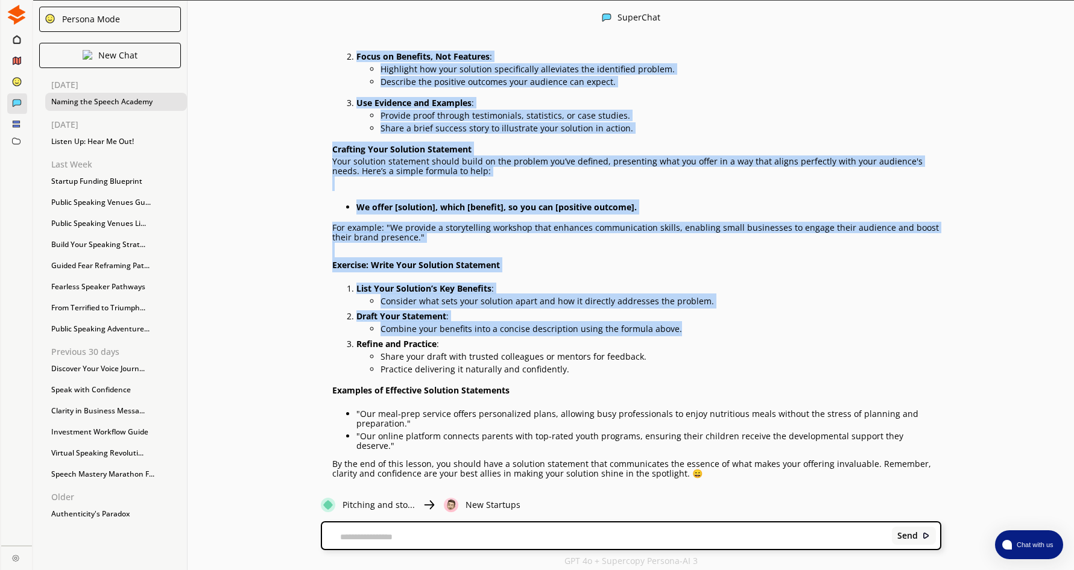
scroll to position [2, 0]
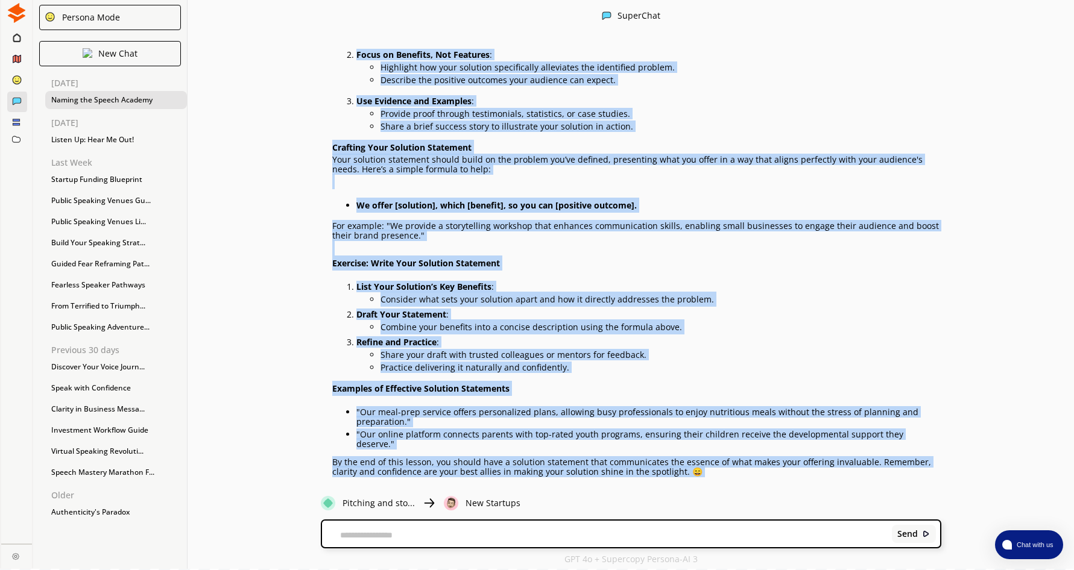
drag, startPoint x: 337, startPoint y: 193, endPoint x: 763, endPoint y: 450, distance: 497.9
click at [763, 450] on div "Lesson: Presenting Your Solution with Impact Welcome to the next vital step in …" at bounding box center [636, 184] width 608 height 636
copy div "Welcome to the next vital step in perfecting your elevator pitch: presenting th…"
